Goal: Information Seeking & Learning: Learn about a topic

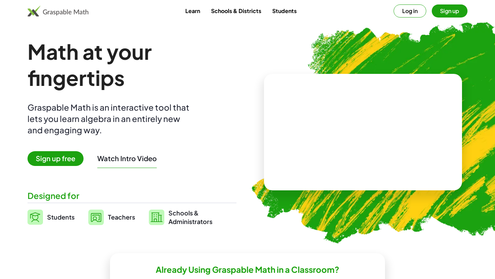
click at [416, 13] on button "Log in" at bounding box center [410, 10] width 33 height 13
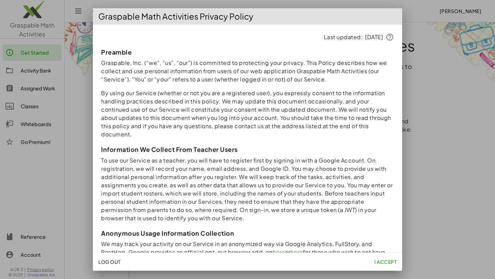
click at [116, 15] on div "Graspable Math Activities Privacy Policy" at bounding box center [248, 16] width 310 height 17
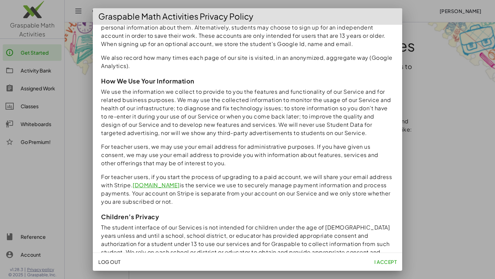
scroll to position [558, 0]
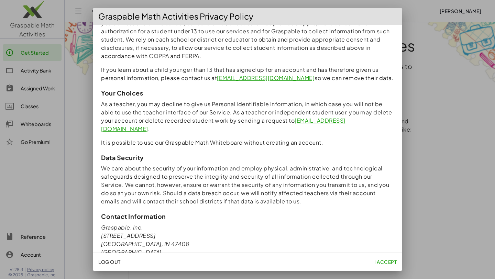
click at [384, 262] on span "I accept" at bounding box center [386, 262] width 22 height 6
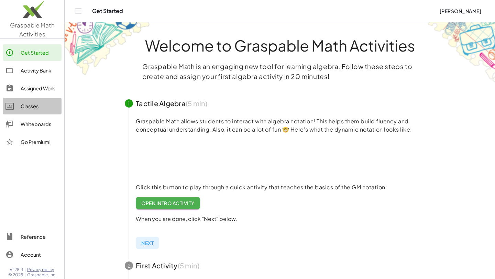
click at [45, 111] on link "Classes" at bounding box center [32, 106] width 59 height 17
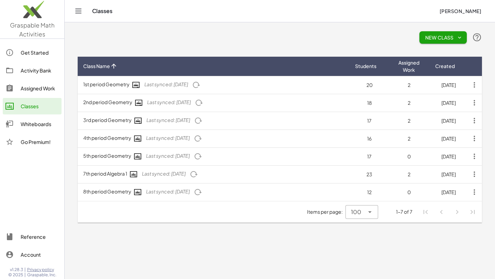
click at [477, 86] on icon "button" at bounding box center [475, 85] width 12 height 12
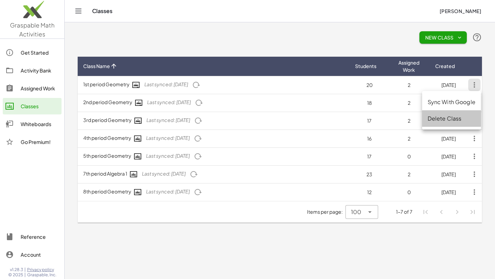
click at [455, 121] on div "Delete Class" at bounding box center [452, 119] width 48 height 8
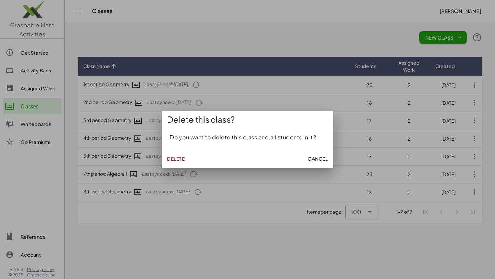
click at [182, 162] on button "Delete" at bounding box center [175, 159] width 23 height 12
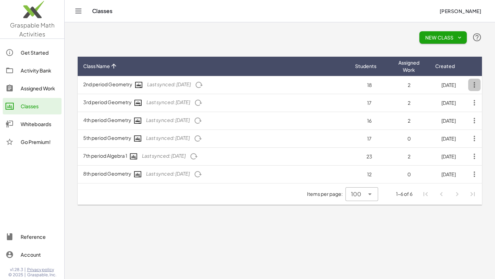
click at [475, 87] on icon "button" at bounding box center [475, 85] width 12 height 12
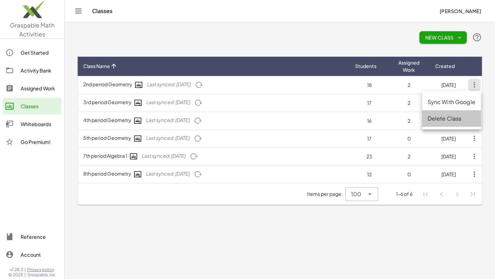
click at [434, 118] on div "Delete Class" at bounding box center [452, 119] width 48 height 8
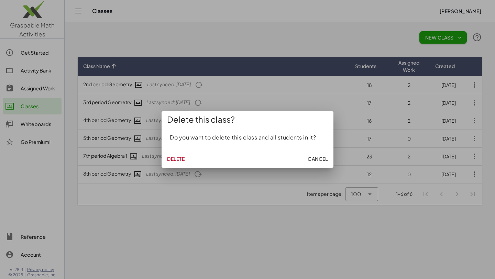
click at [181, 160] on span "Delete" at bounding box center [176, 159] width 18 height 6
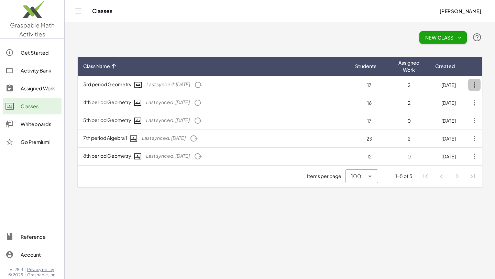
click at [476, 86] on icon "button" at bounding box center [475, 85] width 12 height 12
click at [449, 120] on div "Delete Class" at bounding box center [452, 119] width 48 height 8
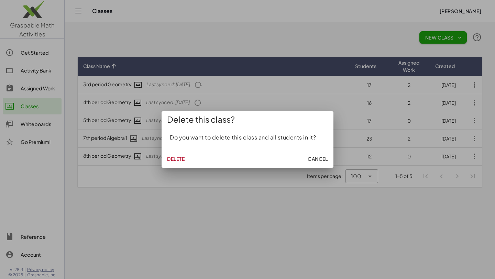
click at [178, 158] on span "Delete" at bounding box center [176, 159] width 18 height 6
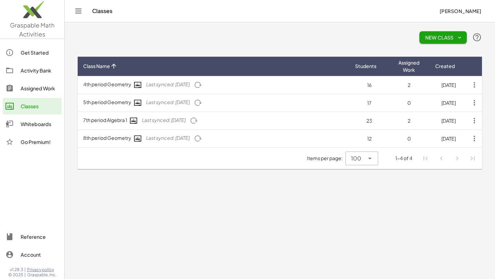
click at [475, 137] on icon "button" at bounding box center [475, 138] width 12 height 12
click at [453, 174] on div "Delete Class" at bounding box center [452, 173] width 48 height 8
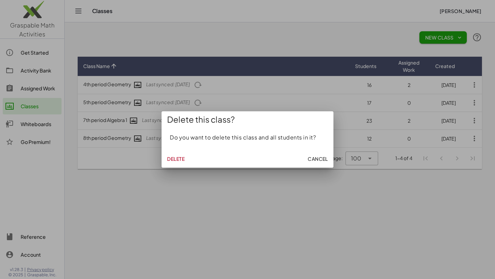
click at [181, 160] on span "Delete" at bounding box center [176, 159] width 18 height 6
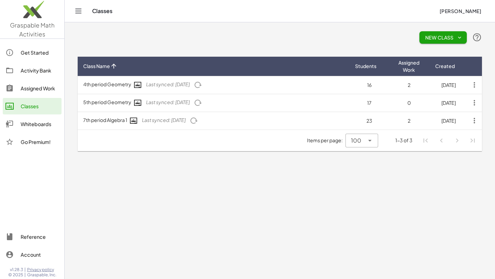
click at [476, 121] on icon "button" at bounding box center [475, 121] width 12 height 12
click at [442, 160] on div "Delete Class" at bounding box center [451, 155] width 59 height 17
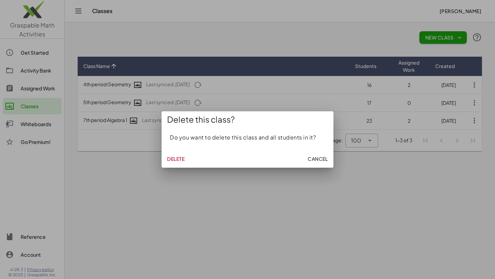
click at [179, 158] on span "Delete" at bounding box center [176, 159] width 18 height 6
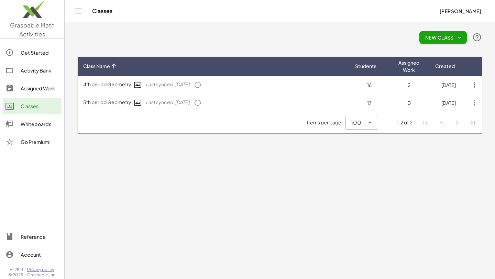
click at [475, 105] on icon "button" at bounding box center [475, 103] width 12 height 12
click at [435, 136] on div "Delete Class" at bounding box center [452, 137] width 48 height 8
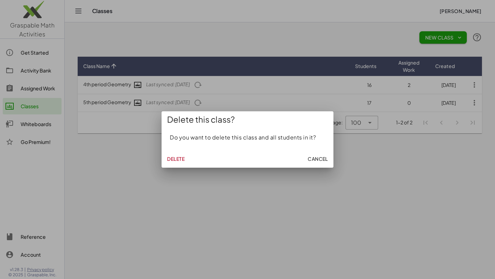
click at [180, 162] on button "Delete" at bounding box center [175, 159] width 23 height 12
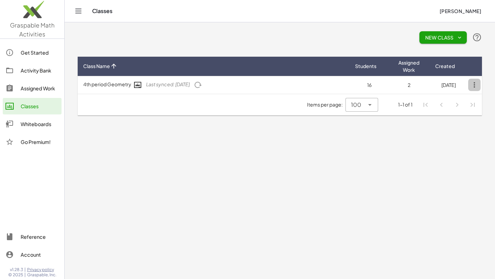
click at [476, 86] on icon "button" at bounding box center [475, 85] width 12 height 12
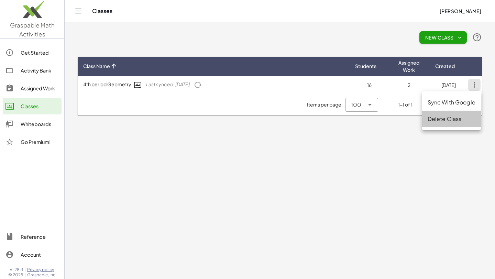
click at [443, 117] on div "Delete Class" at bounding box center [452, 119] width 48 height 8
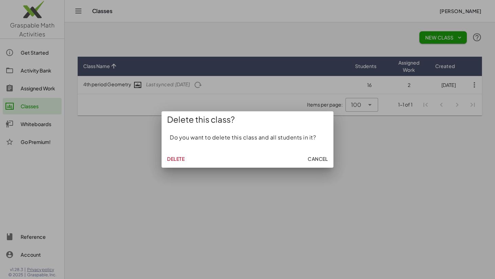
click at [175, 160] on span "Delete" at bounding box center [176, 159] width 18 height 6
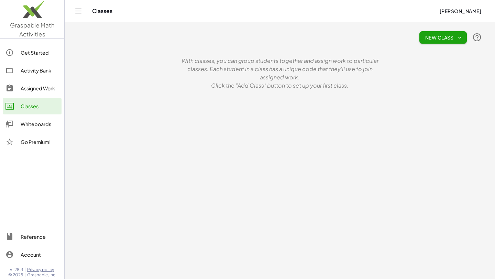
click at [43, 70] on div "Activity Bank" at bounding box center [40, 70] width 38 height 8
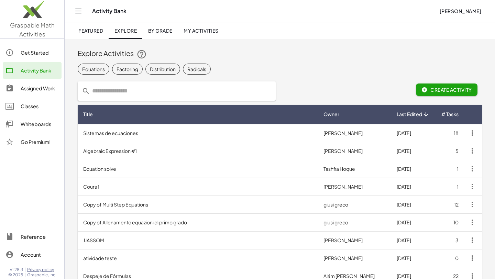
click at [123, 149] on td "Algebraic Expression #1" at bounding box center [198, 151] width 240 height 18
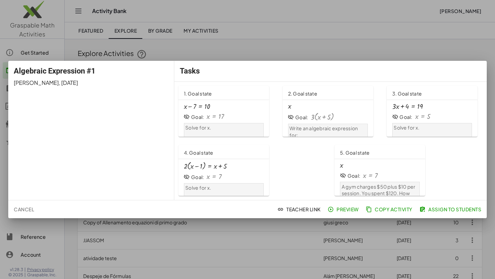
click at [249, 42] on div at bounding box center [247, 139] width 495 height 279
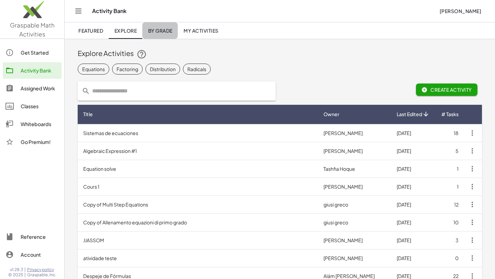
click at [172, 31] on span "By Grade" at bounding box center [160, 31] width 24 height 6
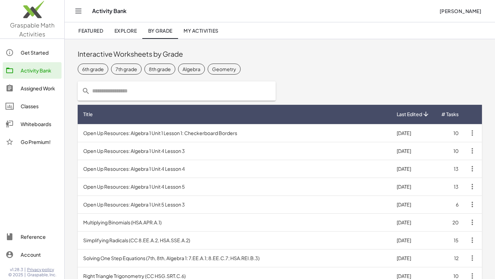
click at [185, 70] on div "Algebra" at bounding box center [192, 69] width 18 height 7
click at [178, 88] on input "text" at bounding box center [181, 91] width 182 height 19
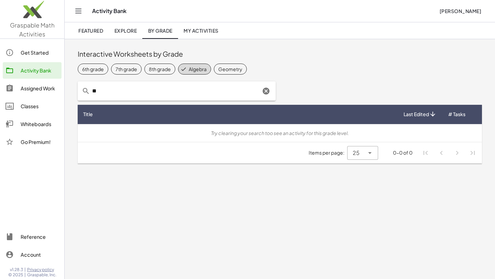
type input "*"
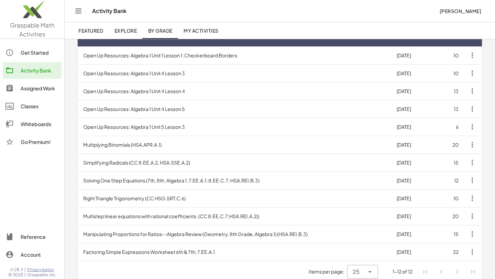
scroll to position [78, 0]
click at [148, 182] on td "Solving One Step Equations (7th, 8th, Algebra 1: 7.EE.A.1; 8.EE.C.7; HSA.REI.B.…" at bounding box center [235, 180] width 314 height 18
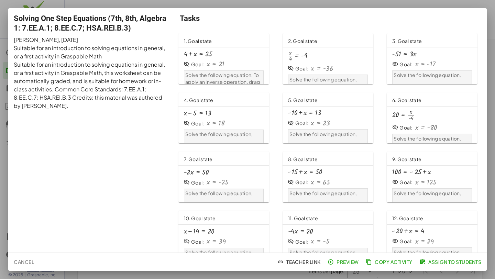
click at [216, 49] on div "+ 4 + x = 25 Goal: x = 21 Solve the following equation. To apply an inverse ope…" at bounding box center [224, 72] width 91 height 50
click at [332, 261] on icon "button" at bounding box center [331, 262] width 6 height 6
click at [471, 9] on div "Tasks" at bounding box center [330, 18] width 313 height 21
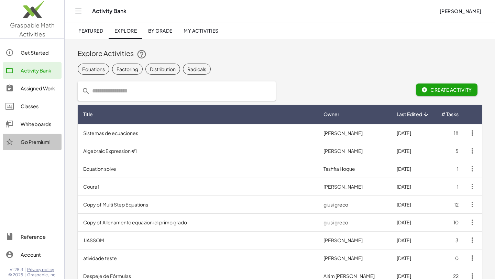
click at [43, 140] on div "Go Premium!" at bounding box center [40, 142] width 38 height 8
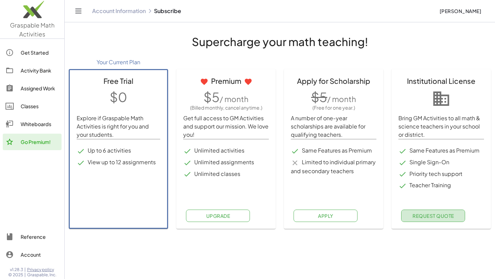
click at [449, 216] on span "Request Quote" at bounding box center [434, 216] width 42 height 6
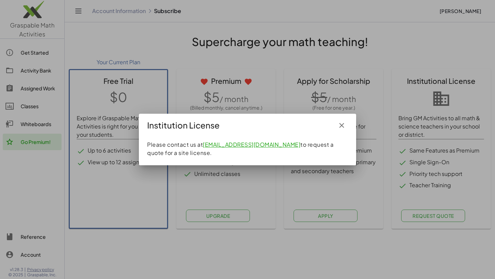
click at [342, 123] on icon "button" at bounding box center [342, 125] width 8 height 8
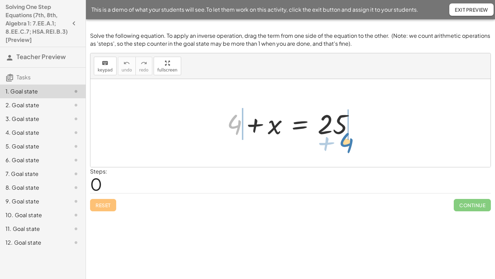
drag, startPoint x: 235, startPoint y: 129, endPoint x: 346, endPoint y: 148, distance: 113.3
click at [346, 148] on div "+ 4 + 4 + x = 25" at bounding box center [290, 123] width 400 height 88
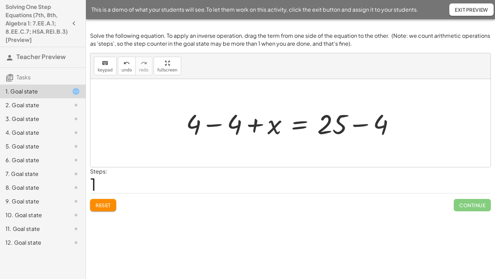
click at [209, 126] on div at bounding box center [293, 123] width 221 height 35
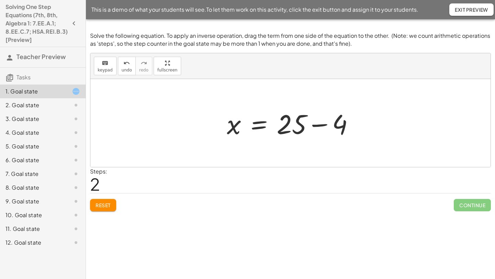
click at [296, 130] on div at bounding box center [294, 123] width 140 height 35
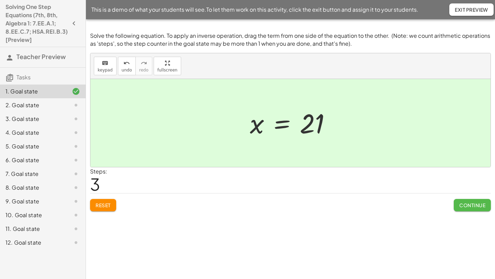
click at [467, 206] on span "Continue" at bounding box center [473, 205] width 26 height 6
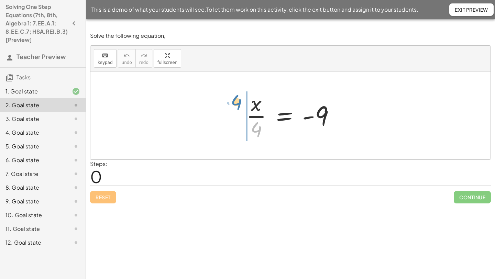
drag, startPoint x: 255, startPoint y: 128, endPoint x: 235, endPoint y: 100, distance: 33.9
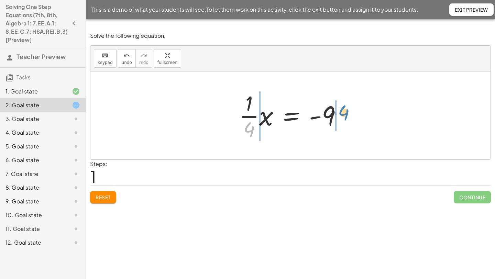
drag, startPoint x: 249, startPoint y: 133, endPoint x: 343, endPoint y: 114, distance: 96.5
click at [344, 115] on div at bounding box center [293, 115] width 115 height 53
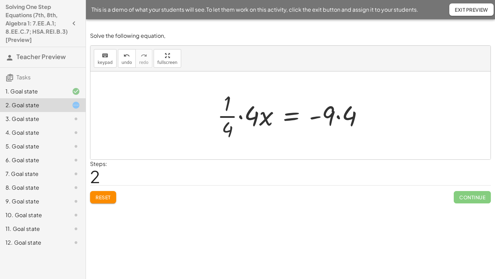
click at [239, 115] on div at bounding box center [293, 115] width 159 height 53
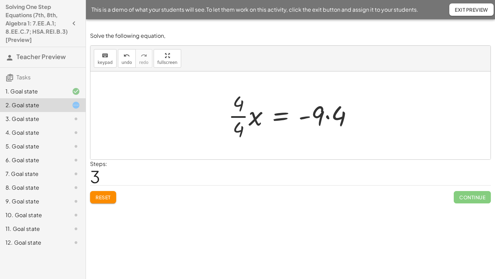
click at [240, 116] on div at bounding box center [293, 115] width 137 height 53
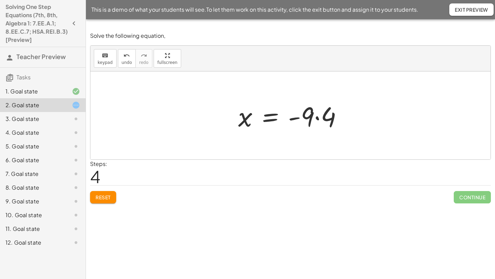
click at [316, 119] on div at bounding box center [293, 115] width 117 height 35
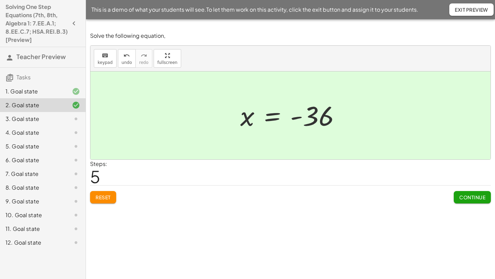
click at [471, 201] on button "Continue" at bounding box center [472, 197] width 37 height 12
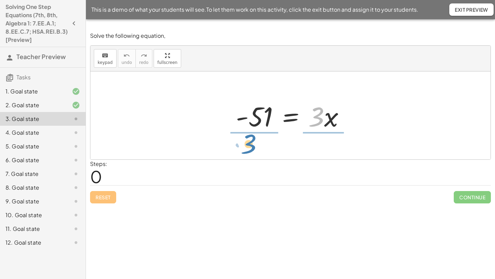
drag, startPoint x: 318, startPoint y: 116, endPoint x: 253, endPoint y: 141, distance: 69.9
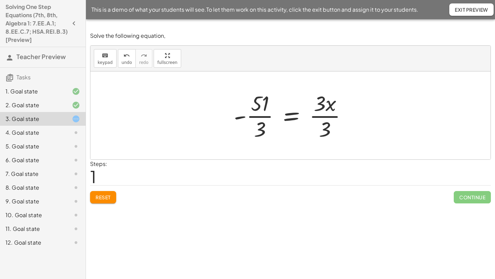
click at [321, 108] on div at bounding box center [293, 115] width 126 height 53
click at [323, 117] on div at bounding box center [293, 115] width 126 height 53
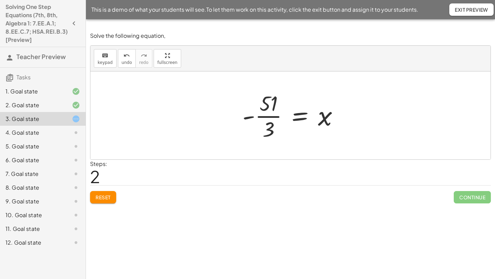
click at [267, 116] on div at bounding box center [293, 115] width 109 height 53
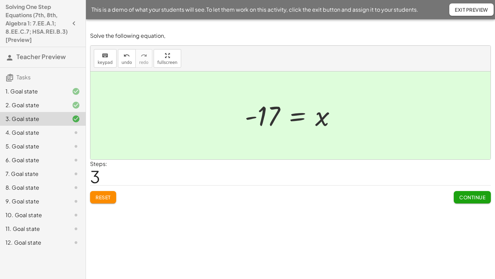
click at [472, 198] on span "Continue" at bounding box center [473, 197] width 26 height 6
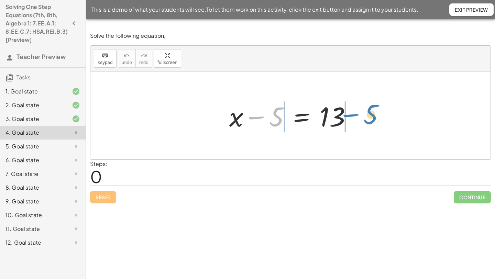
drag, startPoint x: 258, startPoint y: 116, endPoint x: 351, endPoint y: 112, distance: 93.6
click at [352, 113] on div at bounding box center [293, 115] width 135 height 35
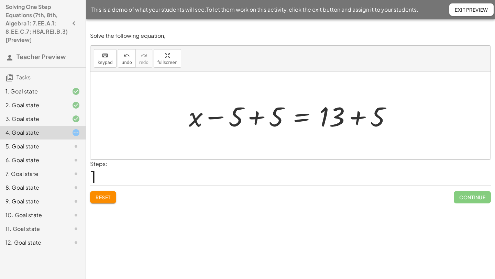
click at [253, 117] on div at bounding box center [292, 115] width 215 height 35
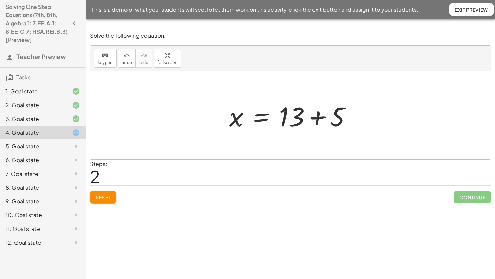
click at [316, 121] on div at bounding box center [293, 115] width 135 height 35
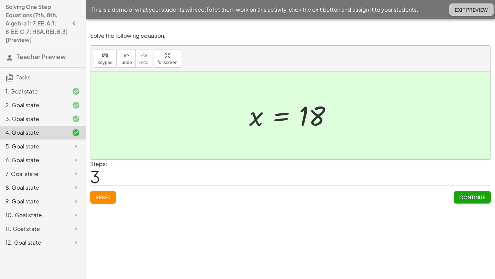
click at [461, 12] on span "Exit Preview" at bounding box center [471, 10] width 33 height 6
